Goal: Information Seeking & Learning: Compare options

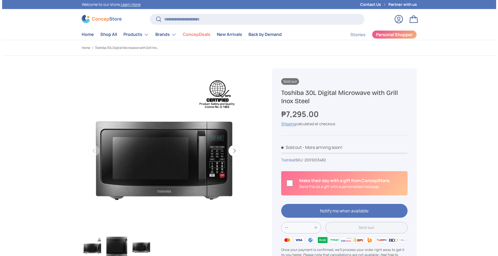
scroll to position [1281, 2176]
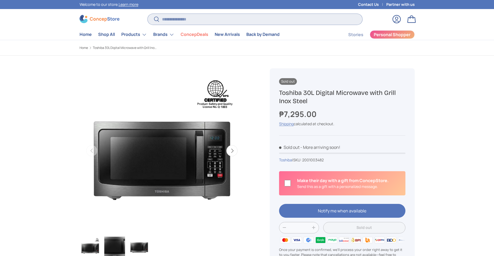
click at [190, 17] on input "Search" at bounding box center [255, 19] width 215 height 11
type input "*********"
click at [148, 13] on button "Search" at bounding box center [154, 19] width 12 height 13
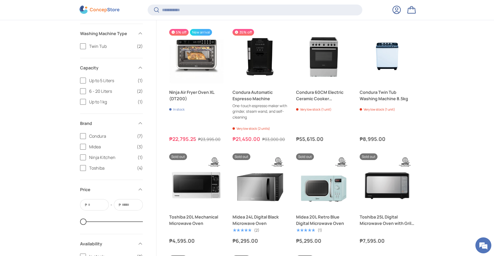
scroll to position [202, 0]
click at [84, 170] on label "Toshiba (4)" at bounding box center [111, 168] width 63 height 6
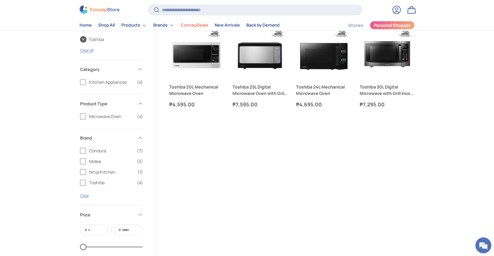
scroll to position [57, 0]
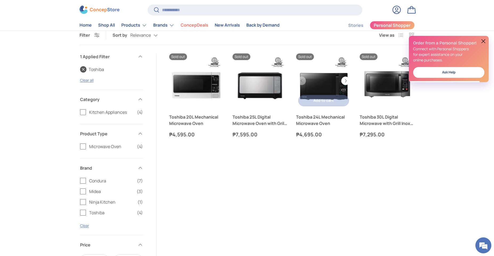
click at [321, 117] on link "Toshiba 24L Mechanical Microwave Oven" at bounding box center [323, 120] width 55 height 13
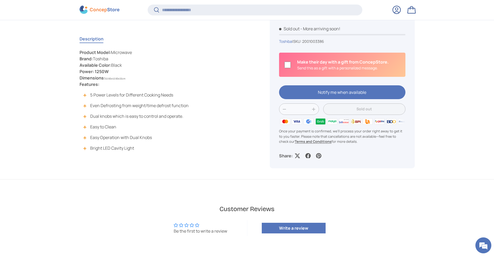
scroll to position [1306, 2176]
drag, startPoint x: 106, startPoint y: 79, endPoint x: 134, endPoint y: 79, distance: 28.0
click at [134, 79] on p "Product Model: Microwave Brand: Toshiba Available Color: Black Power: 1250W Dim…" at bounding box center [162, 68] width 165 height 38
drag, startPoint x: 134, startPoint y: 79, endPoint x: 137, endPoint y: 89, distance: 9.9
click at [137, 89] on div "Product Model: Microwave Brand: Toshiba Available Color: Black Power: 1250W Dim…" at bounding box center [162, 102] width 165 height 106
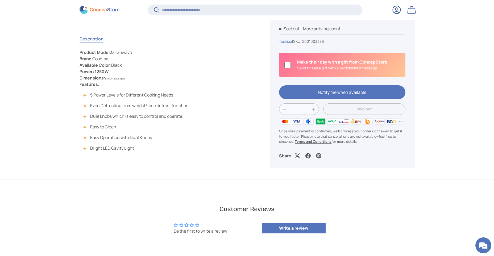
drag, startPoint x: 106, startPoint y: 78, endPoint x: 155, endPoint y: 79, distance: 49.0
click at [154, 79] on p "Product Model: Microwave Brand: Toshiba Available Color: Black Power: 1250W Dim…" at bounding box center [162, 68] width 165 height 38
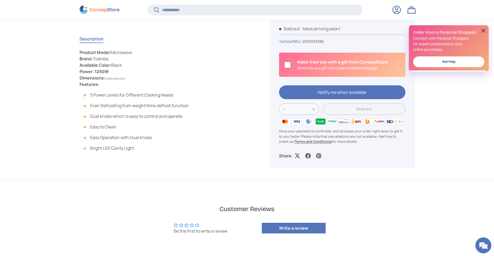
copy span "53.60 x 43.60 x 33 cm"
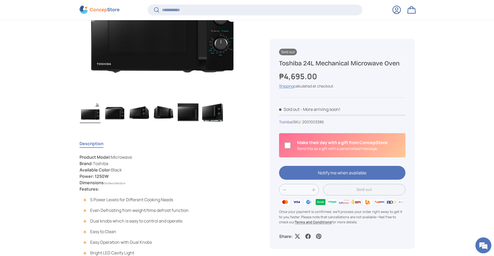
scroll to position [159, 0]
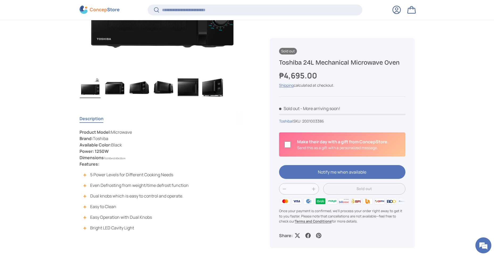
click at [145, 159] on p "Product Model: Microwave Brand: Toshiba Available Color: Black Power: 1250W Dim…" at bounding box center [162, 148] width 165 height 38
drag, startPoint x: 105, startPoint y: 158, endPoint x: 175, endPoint y: 160, distance: 70.3
click at [175, 160] on p "Product Model: Microwave Brand: Toshiba Available Color: Black Power: 1250W Dim…" at bounding box center [162, 148] width 165 height 38
copy span "53.60 x 43.60 x 33 cm"
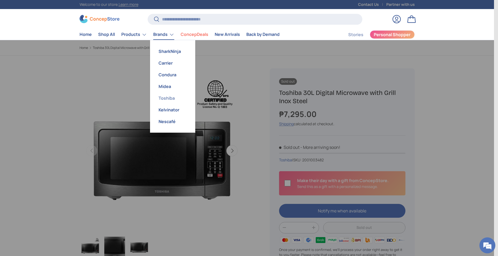
click at [166, 98] on link "Toshiba" at bounding box center [172, 98] width 39 height 12
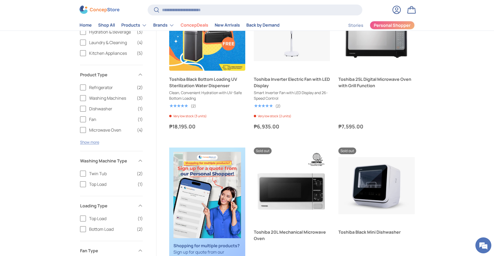
scroll to position [213, 0]
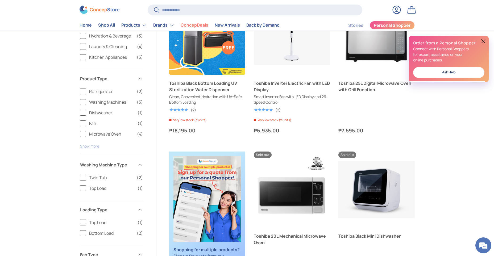
click at [83, 145] on button "Show more" at bounding box center [89, 146] width 19 height 5
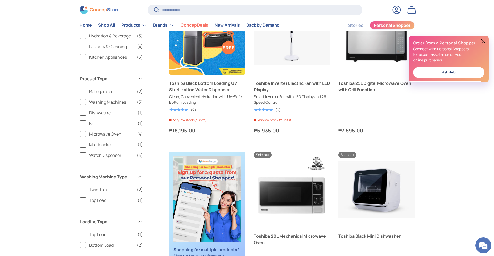
click at [86, 134] on label "Microwave Oven (4)" at bounding box center [111, 134] width 63 height 6
